Goal: Communication & Community: Share content

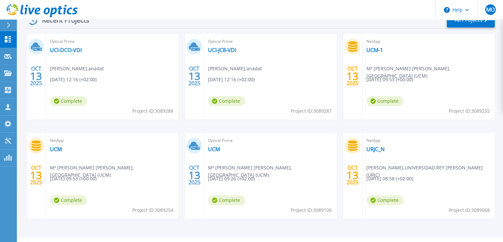
scroll to position [125, 0]
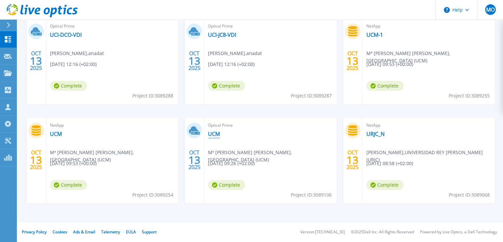
click at [218, 134] on link "UCM" at bounding box center [214, 133] width 12 height 7
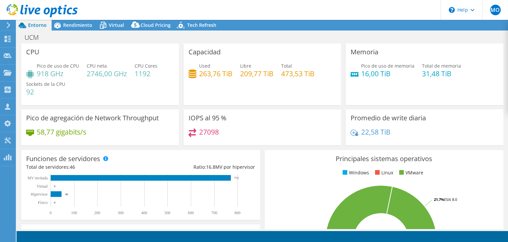
select select "USD"
radio input "true"
radio input "false"
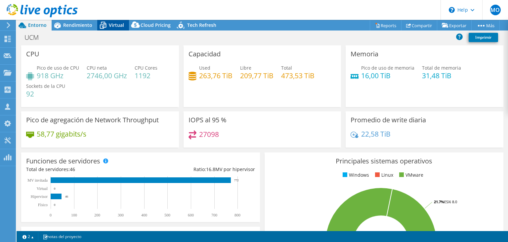
click at [110, 24] on span "Virtual" at bounding box center [116, 25] width 15 height 6
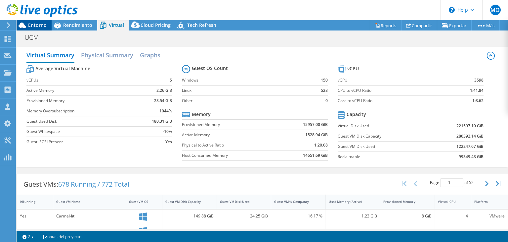
click at [36, 28] on div "Entorno" at bounding box center [34, 25] width 35 height 11
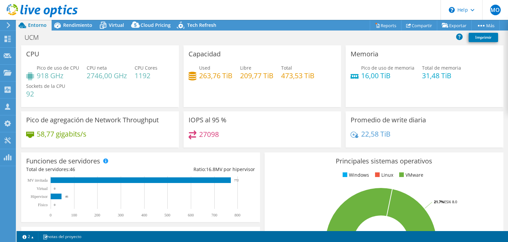
click at [9, 28] on icon at bounding box center [8, 25] width 5 height 6
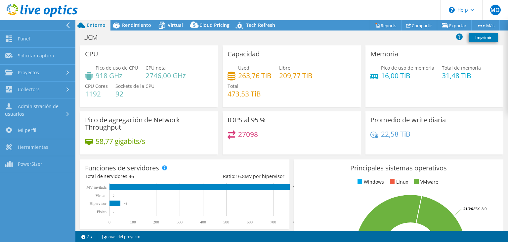
click at [97, 25] on span "Entorno" at bounding box center [96, 25] width 19 height 6
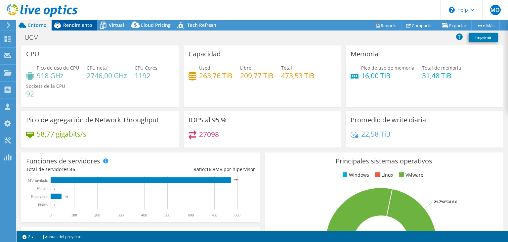
click at [78, 26] on span "Rendimiento" at bounding box center [77, 25] width 29 height 6
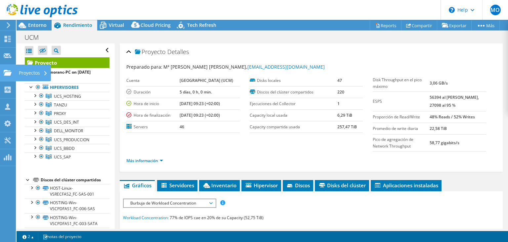
click at [5, 72] on use at bounding box center [8, 73] width 8 height 6
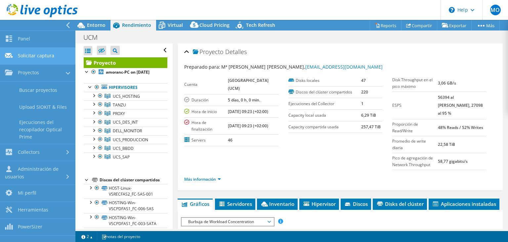
click at [30, 53] on link "Solicitar captura" at bounding box center [37, 56] width 75 height 17
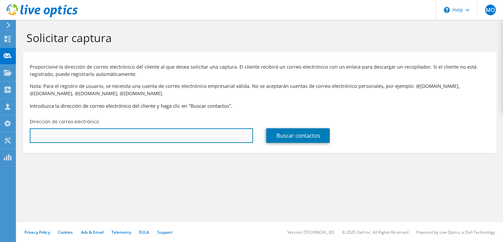
click at [90, 138] on input "text" at bounding box center [141, 135] width 223 height 15
paste input "adegois-externo@cnmc.es"
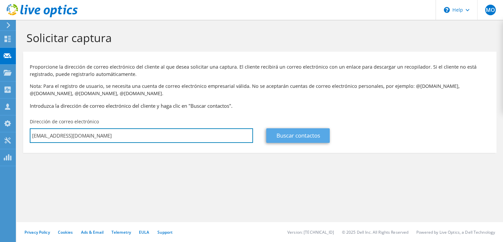
type input "adegois-externo@cnmc.es"
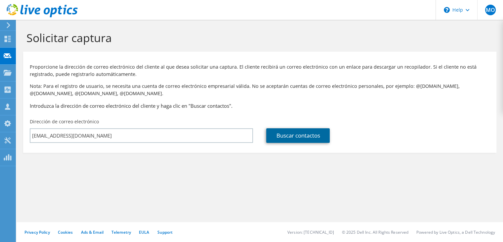
click at [307, 136] on link "Buscar contactos" at bounding box center [298, 135] width 64 height 15
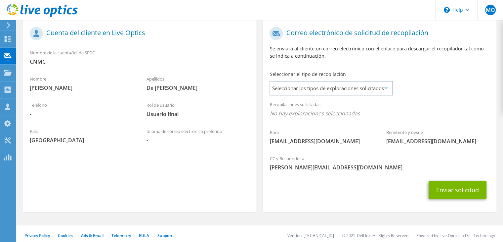
scroll to position [143, 0]
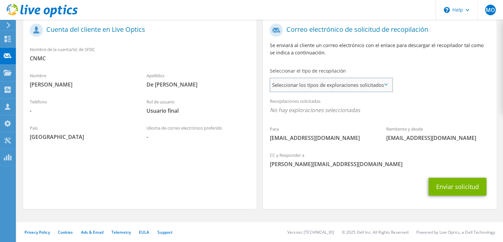
click at [313, 82] on span "Seleccionar los tipos de exploraciones solicitados" at bounding box center [331, 84] width 122 height 13
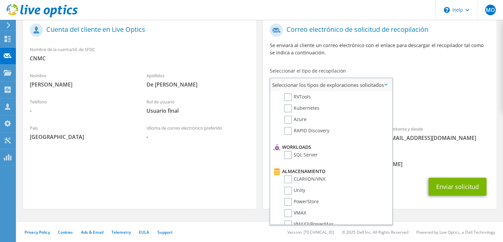
scroll to position [99, 0]
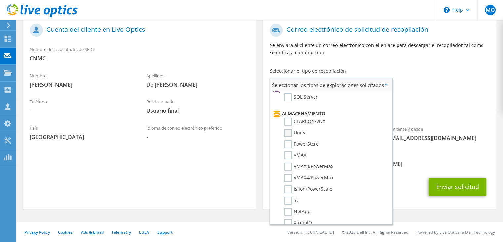
click at [291, 130] on label "Unity" at bounding box center [294, 133] width 21 height 8
click at [0, 0] on input "Unity" at bounding box center [0, 0] width 0 height 0
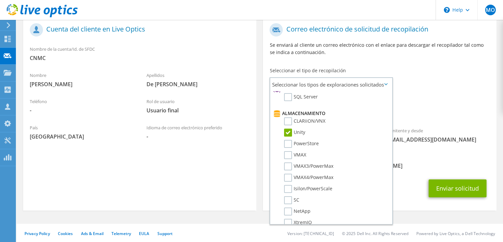
click at [471, 109] on span "Unity" at bounding box center [380, 111] width 220 height 11
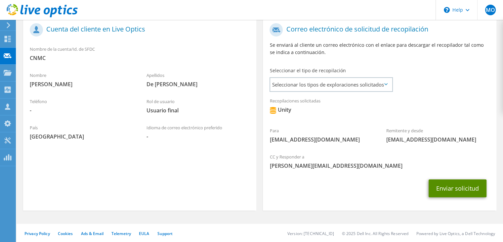
click at [464, 187] on button "Enviar solicitud" at bounding box center [458, 188] width 58 height 18
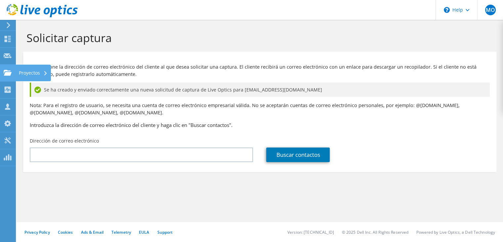
click at [36, 65] on div "Proyectos" at bounding box center [33, 73] width 35 height 17
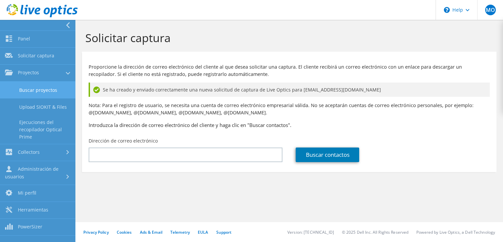
click at [25, 88] on link "Buscar proyectos" at bounding box center [37, 89] width 75 height 17
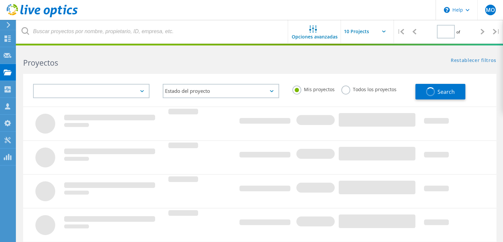
type input "1"
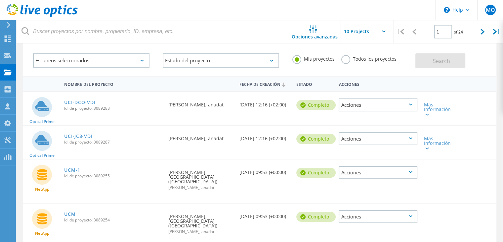
scroll to position [66, 0]
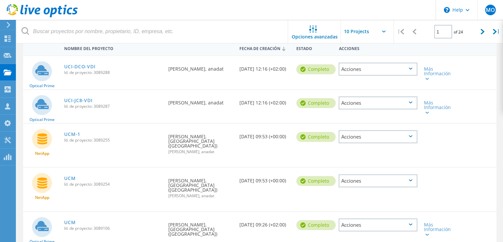
click at [409, 135] on icon at bounding box center [411, 136] width 4 height 2
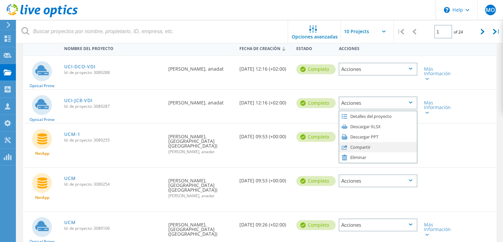
click at [379, 147] on div "Compartir" at bounding box center [378, 147] width 77 height 10
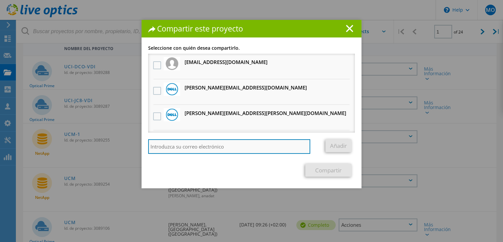
click at [204, 146] on input "search" at bounding box center [229, 146] width 162 height 15
type input "t"
click at [173, 143] on input "[PERSON_NAME]" at bounding box center [229, 146] width 162 height 15
click at [174, 143] on input "[PERSON_NAME]" at bounding box center [229, 146] width 162 height 15
paste input "[PERSON_NAME][EMAIL_ADDRESS][DOMAIN_NAME]"
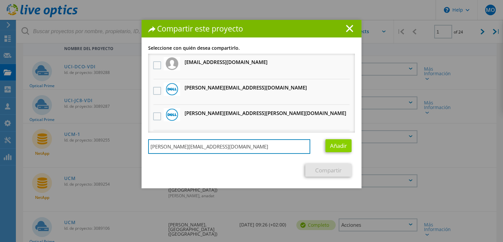
type input "[PERSON_NAME][EMAIL_ADDRESS][DOMAIN_NAME]"
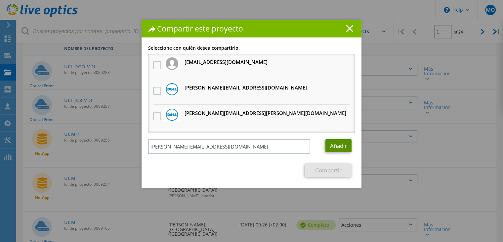
click at [338, 149] on link "Añadir" at bounding box center [339, 145] width 26 height 13
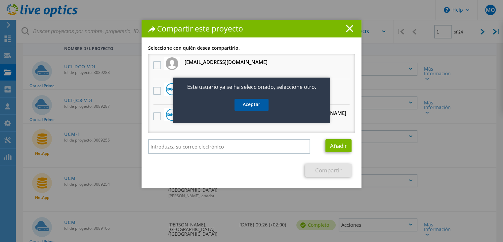
click at [259, 109] on link "Aceptar" at bounding box center [252, 105] width 34 height 12
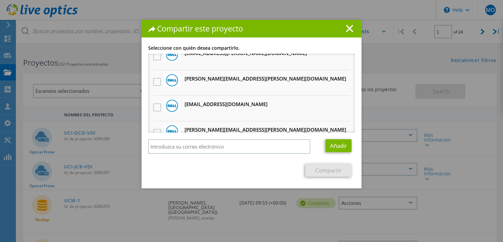
scroll to position [199, 0]
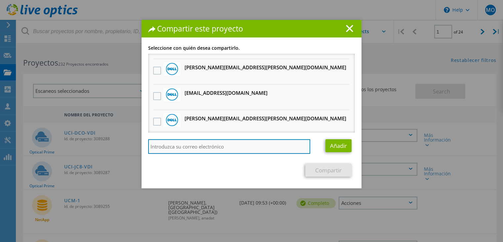
click at [238, 152] on input "search" at bounding box center [229, 146] width 162 height 15
paste input "[PERSON_NAME][EMAIL_ADDRESS][DOMAIN_NAME]"
type input "[PERSON_NAME][EMAIL_ADDRESS][DOMAIN_NAME]"
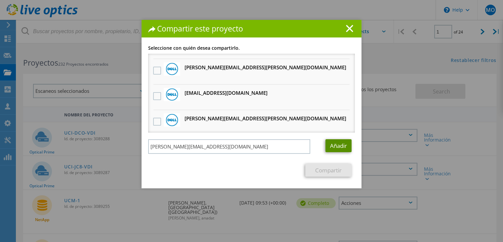
click at [328, 143] on link "Añadir" at bounding box center [339, 145] width 26 height 13
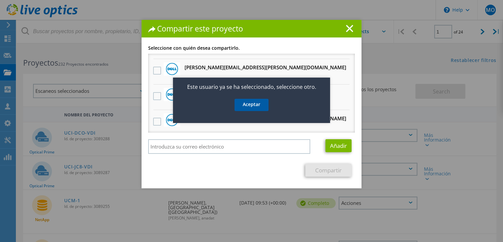
click at [257, 107] on link "Aceptar" at bounding box center [252, 105] width 34 height 12
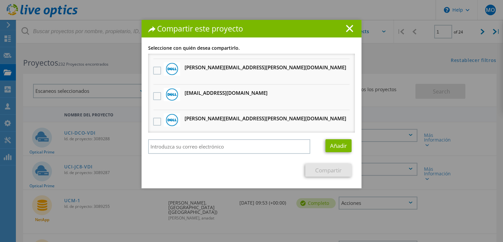
click at [315, 163] on section "Seleccione con quién desea compartirlo. [EMAIL_ADDRESS][DOMAIN_NAME] Recibirá u…" at bounding box center [251, 111] width 207 height 131
click at [315, 168] on link "Compartir" at bounding box center [329, 170] width 46 height 13
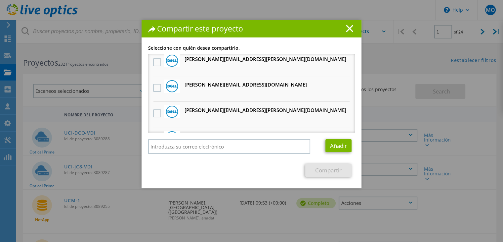
scroll to position [241, 0]
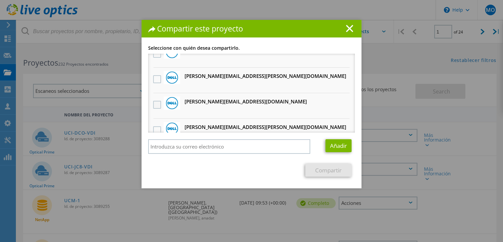
click at [154, 104] on label at bounding box center [158, 105] width 10 height 8
click at [0, 0] on input "checkbox" at bounding box center [0, 0] width 0 height 0
click at [313, 169] on link "Compartir" at bounding box center [329, 170] width 46 height 13
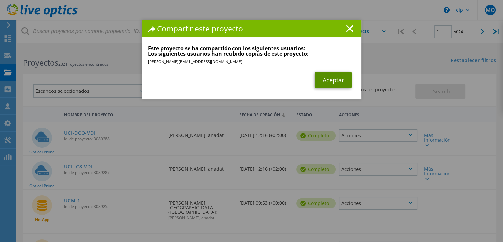
click at [329, 78] on link "Aceptar" at bounding box center [333, 80] width 36 height 16
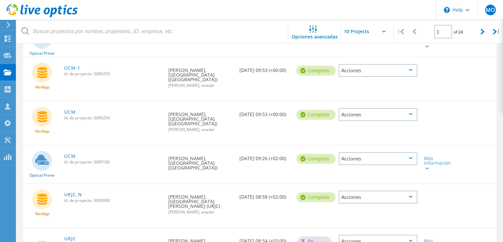
scroll to position [165, 0]
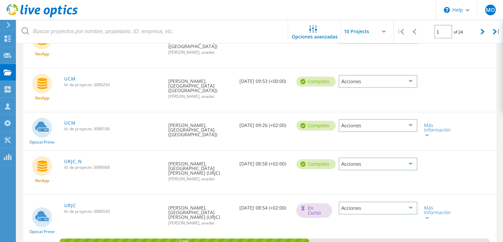
click at [409, 81] on div "Acciones" at bounding box center [378, 81] width 79 height 13
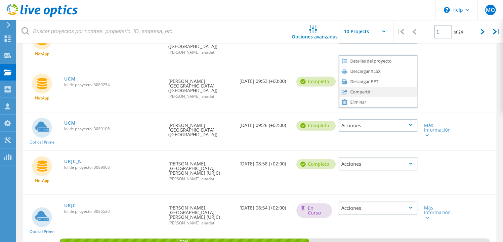
click at [362, 92] on div "Compartir" at bounding box center [378, 91] width 77 height 10
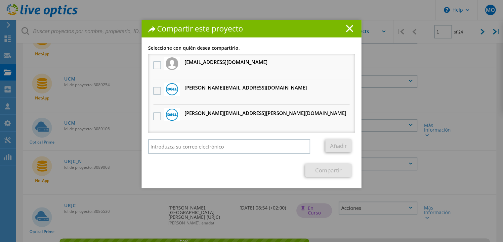
click at [153, 90] on label at bounding box center [158, 91] width 10 height 8
click at [0, 0] on input "checkbox" at bounding box center [0, 0] width 0 height 0
click at [321, 172] on link "Compartir" at bounding box center [329, 170] width 46 height 13
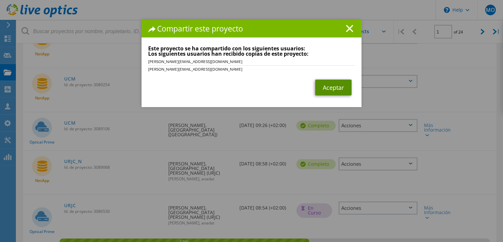
click at [331, 84] on link "Aceptar" at bounding box center [333, 87] width 36 height 16
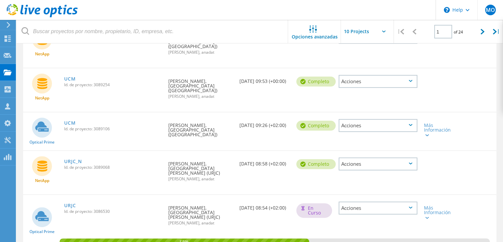
click at [410, 125] on icon at bounding box center [411, 125] width 4 height 2
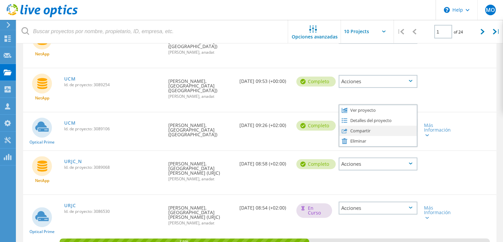
click at [359, 133] on div "Compartir" at bounding box center [378, 130] width 77 height 10
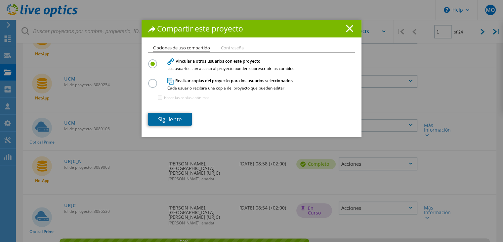
click at [162, 119] on link "Siguiente" at bounding box center [170, 119] width 44 height 13
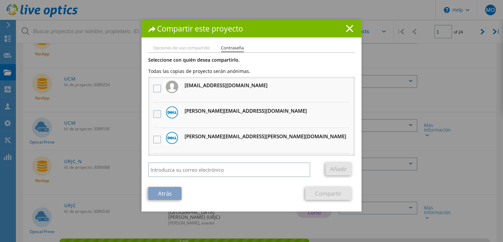
click at [154, 115] on label at bounding box center [158, 114] width 10 height 8
click at [0, 0] on input "checkbox" at bounding box center [0, 0] width 0 height 0
click at [326, 191] on link "Compartir" at bounding box center [329, 193] width 46 height 13
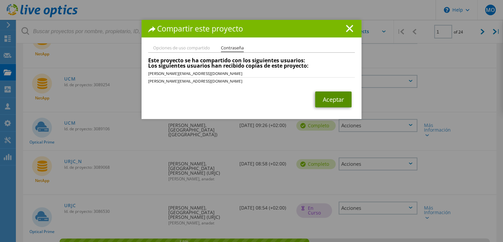
click at [338, 102] on link "Aceptar" at bounding box center [333, 99] width 36 height 16
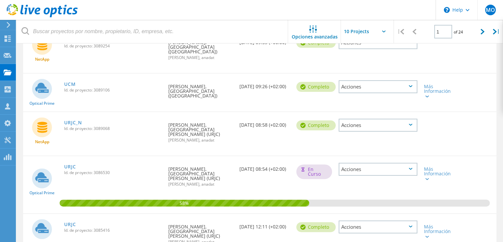
scroll to position [232, 0]
